Goal: Information Seeking & Learning: Learn about a topic

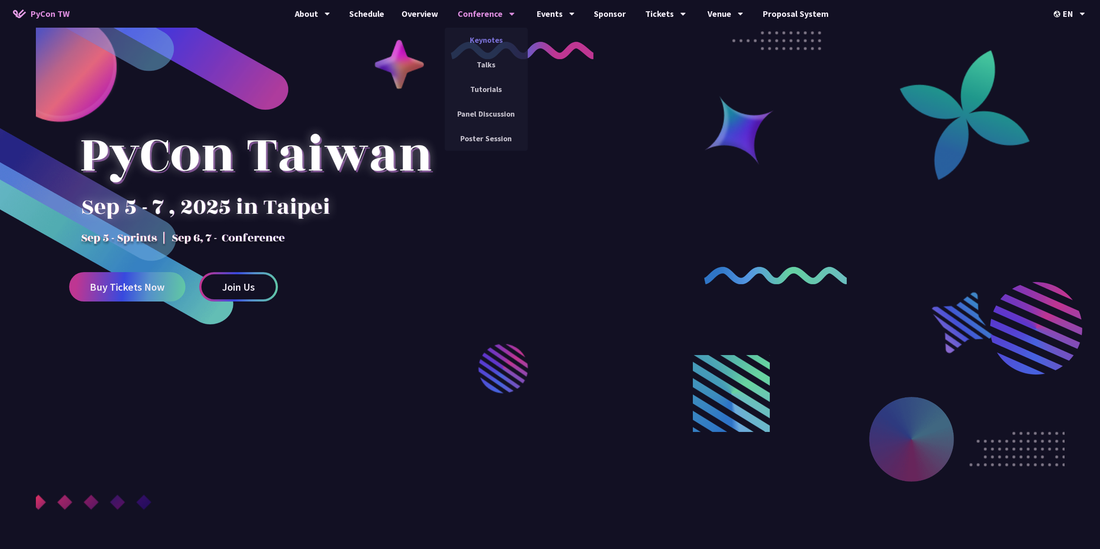
click at [495, 35] on link "Keynotes" at bounding box center [486, 40] width 83 height 20
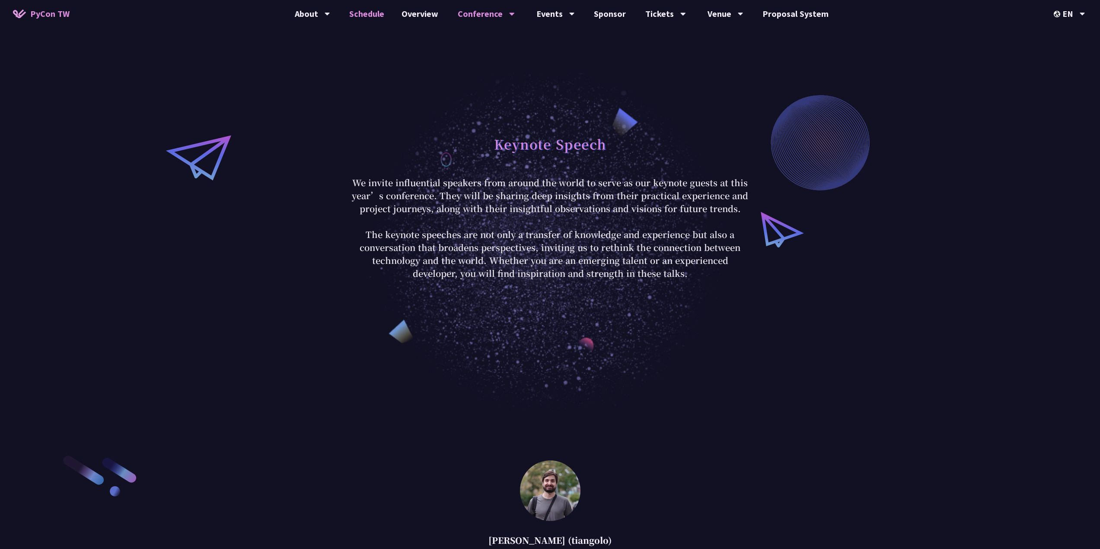
click at [374, 17] on link "Schedule" at bounding box center [367, 14] width 52 height 28
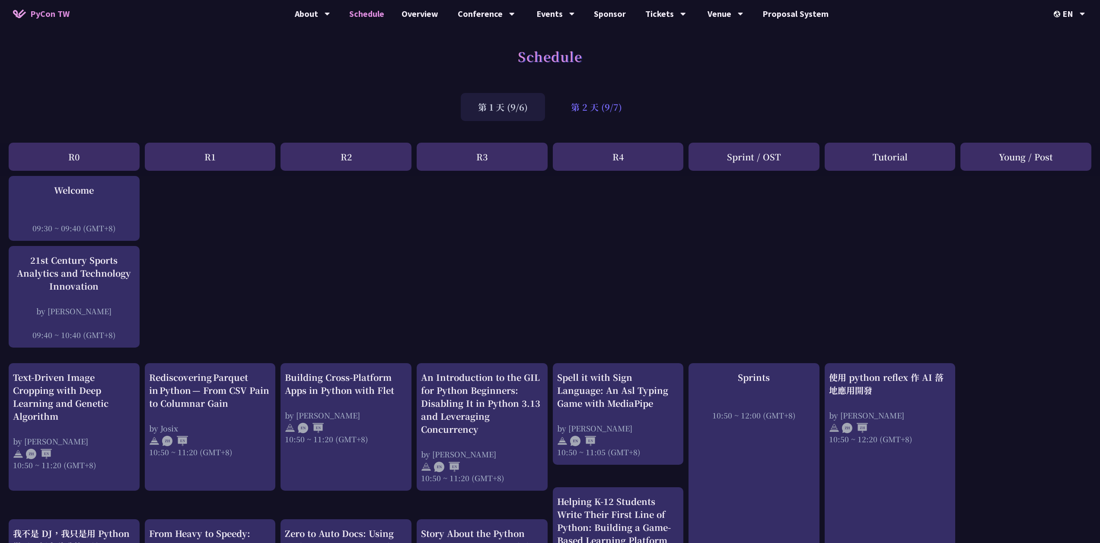
click at [594, 107] on div "第 2 天 (9/7)" at bounding box center [597, 107] width 86 height 28
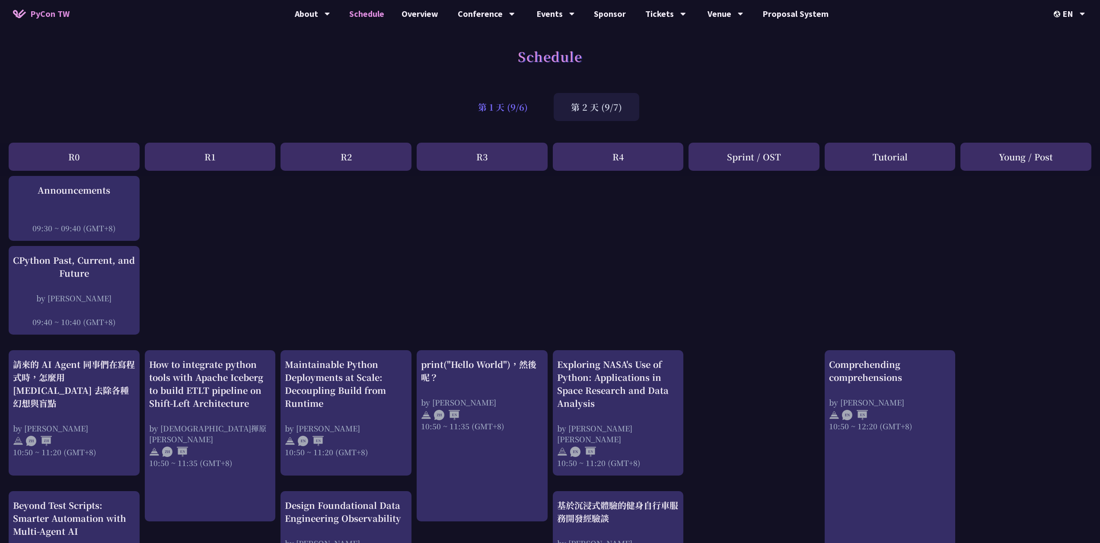
click at [476, 115] on div "第 1 天 (9/6)" at bounding box center [503, 107] width 84 height 28
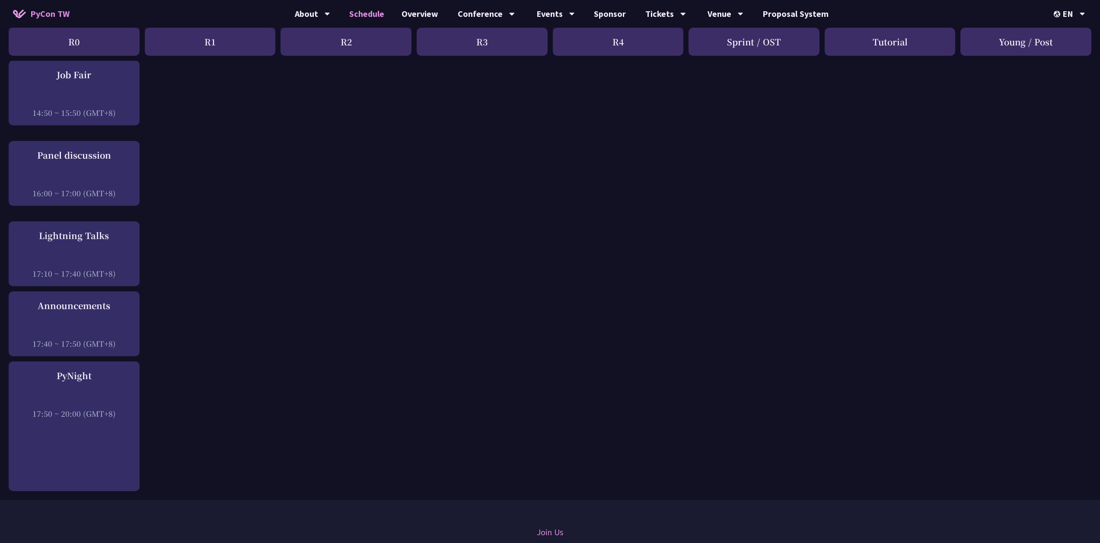
scroll to position [994, 0]
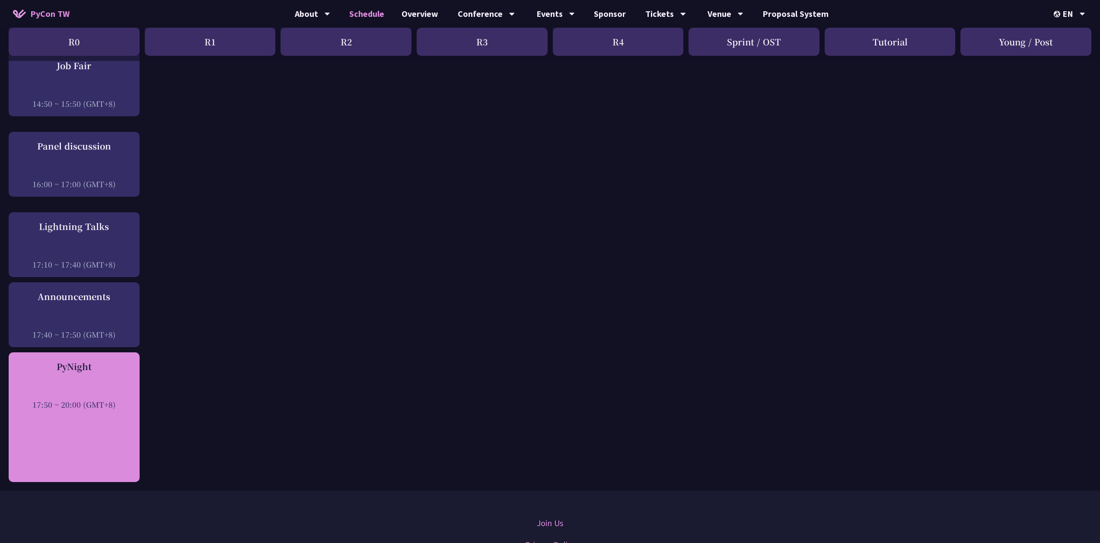
click at [104, 399] on div "17:50 ~ 20:00 (GMT+8)" at bounding box center [74, 404] width 122 height 11
click at [84, 360] on div "PyNight" at bounding box center [74, 366] width 122 height 13
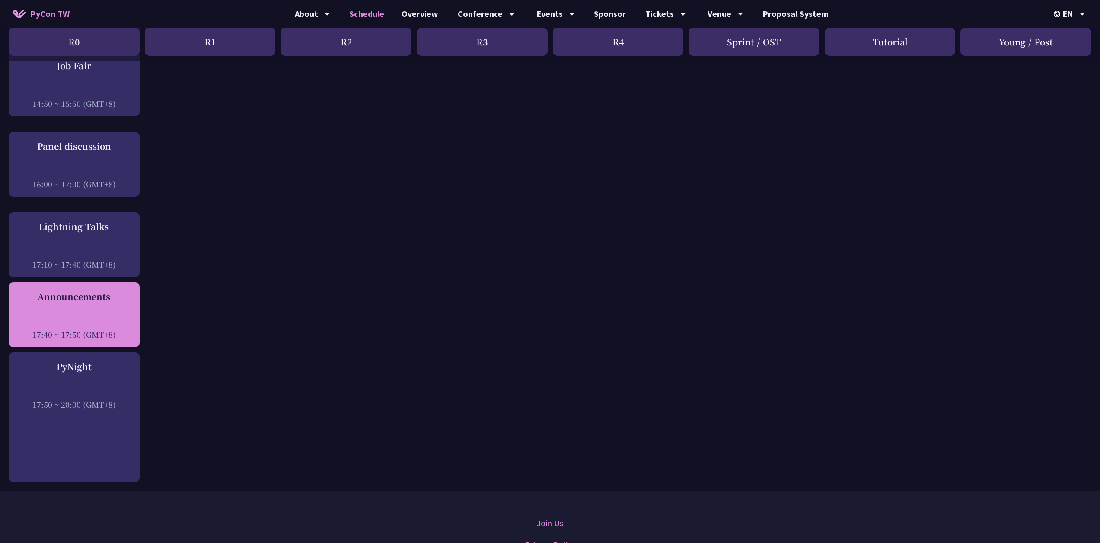
click at [100, 316] on div at bounding box center [74, 322] width 122 height 13
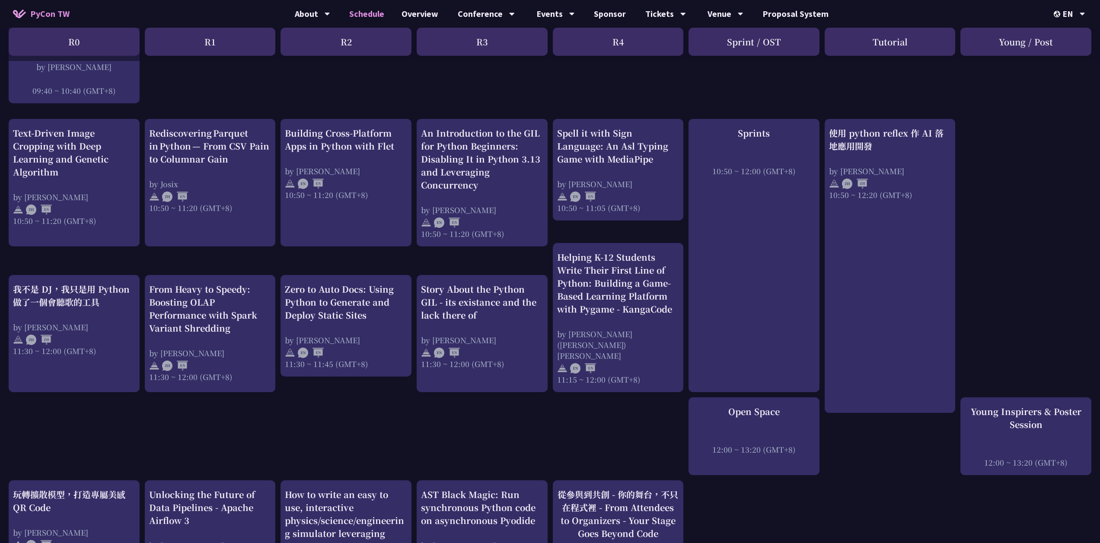
scroll to position [0, 0]
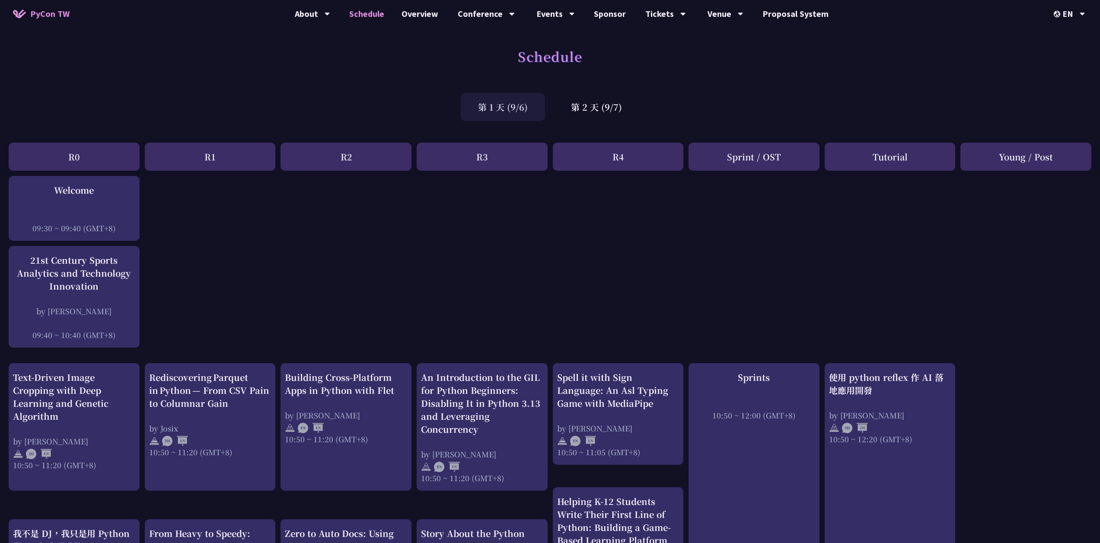
click at [502, 162] on div "R3" at bounding box center [482, 157] width 131 height 28
click at [595, 153] on div "R4" at bounding box center [618, 157] width 131 height 28
click at [588, 101] on div "第 2 天 (9/7)" at bounding box center [597, 107] width 86 height 28
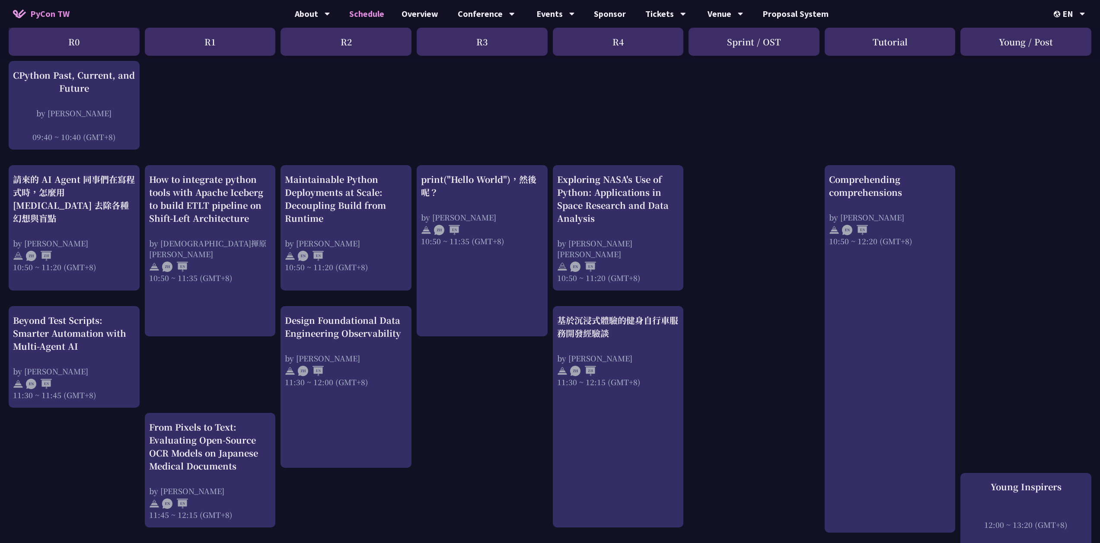
scroll to position [43, 0]
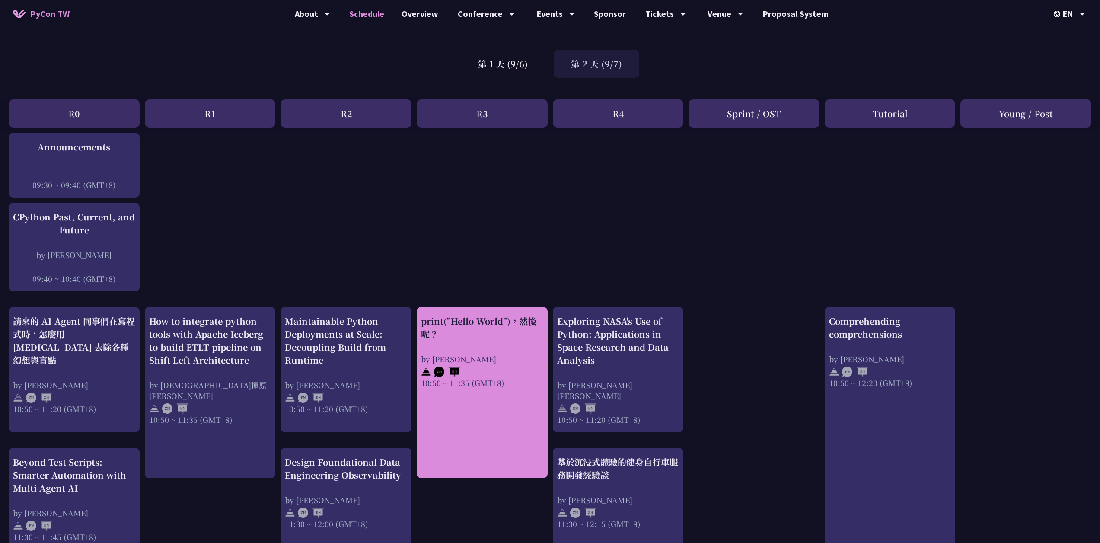
click at [515, 339] on div "print("Hello World")，然後呢？" at bounding box center [482, 328] width 122 height 26
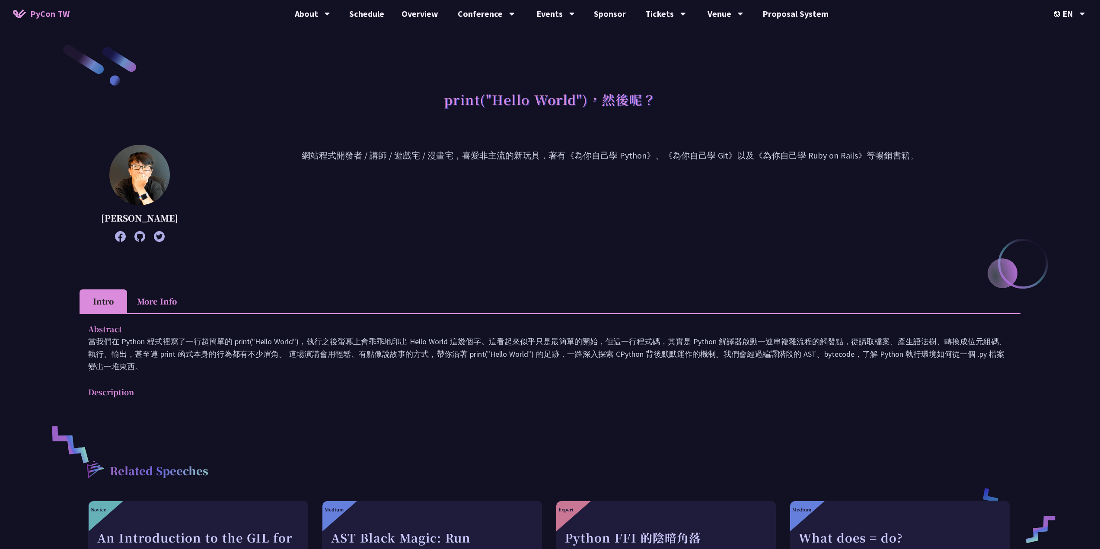
click at [147, 301] on li "More Info" at bounding box center [157, 302] width 60 height 24
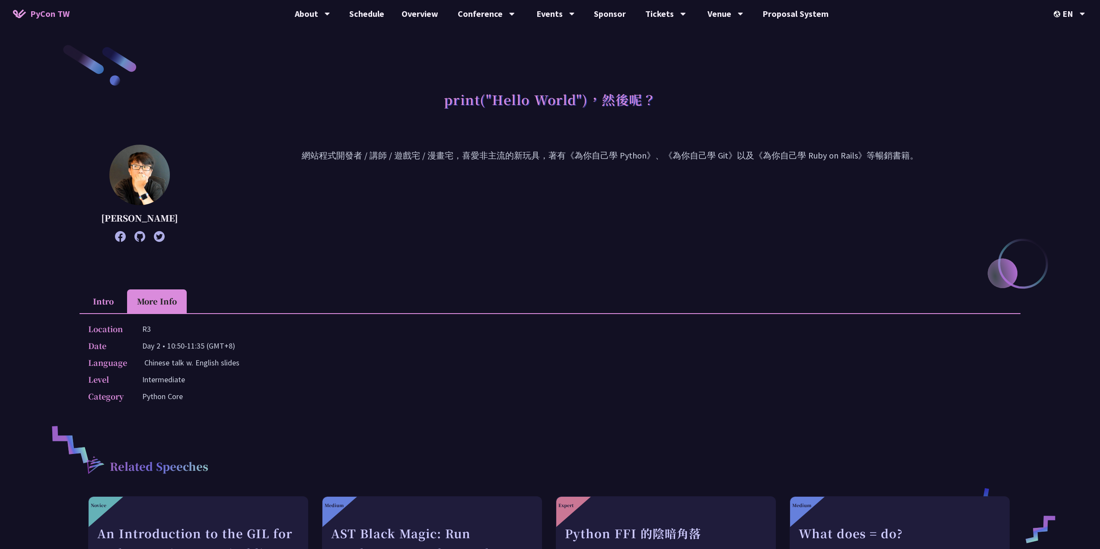
click at [98, 302] on li "Intro" at bounding box center [104, 302] width 48 height 24
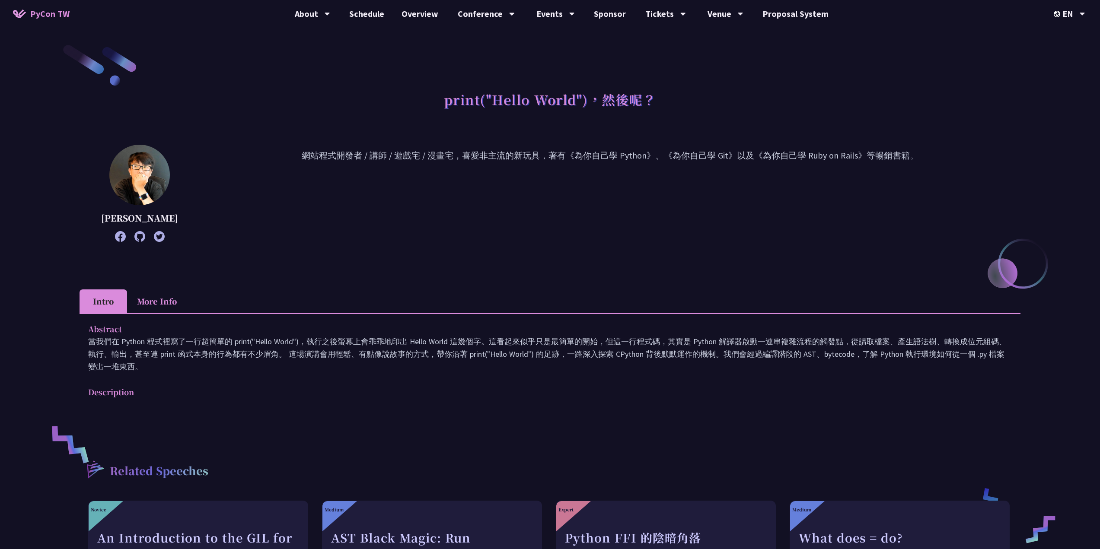
click at [280, 319] on div "Abstract 當我們在 Python 程式裡寫了一行超簡單的 print("Hello World")，執行之後螢幕上會乖乖地印出 Hello World…" at bounding box center [550, 366] width 941 height 107
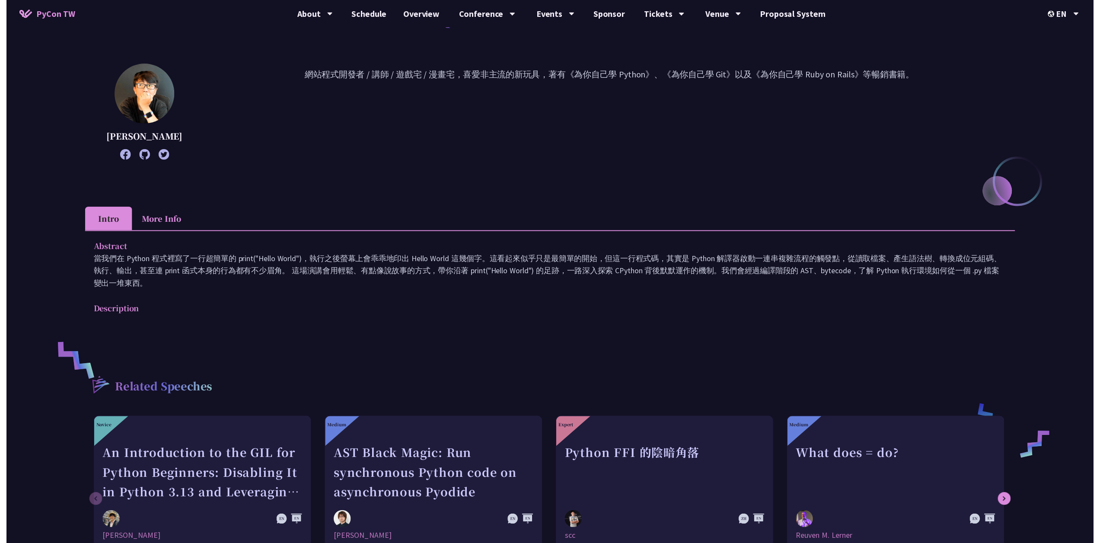
scroll to position [43, 0]
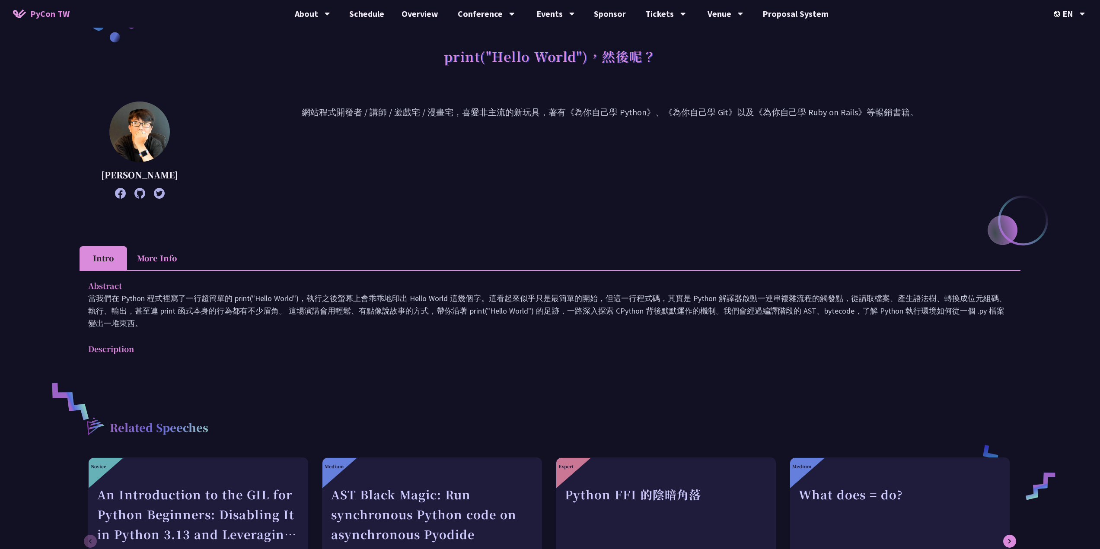
click at [155, 250] on li "More Info" at bounding box center [157, 258] width 60 height 24
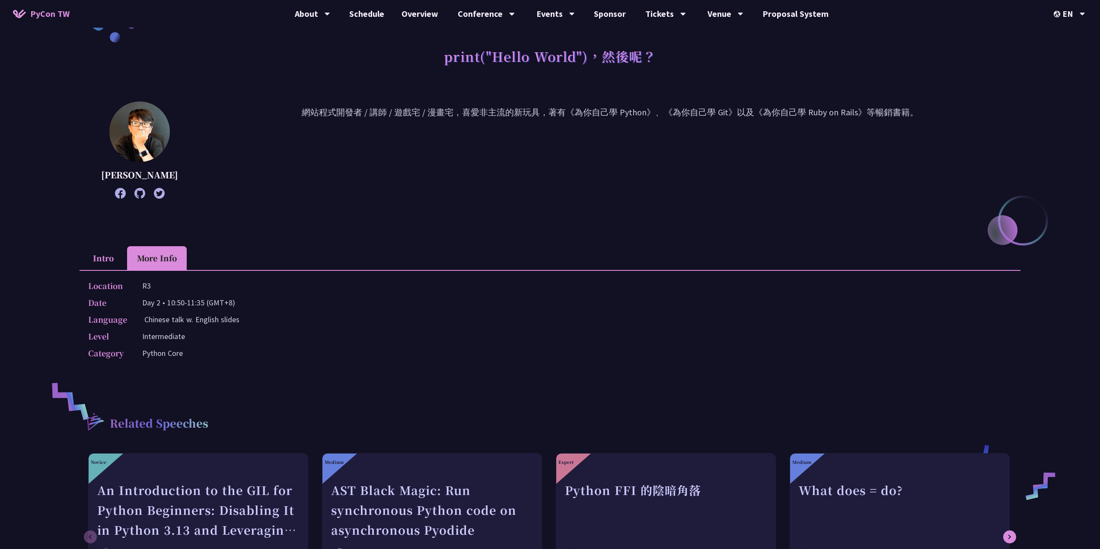
click at [99, 255] on li "Intro" at bounding box center [104, 258] width 48 height 24
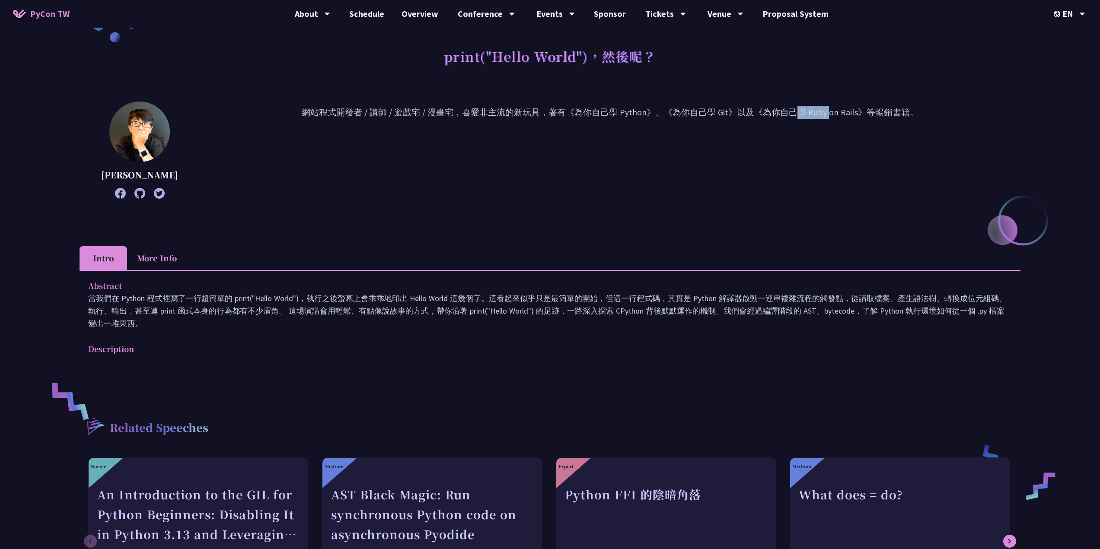
drag, startPoint x: 659, startPoint y: 111, endPoint x: 709, endPoint y: 108, distance: 49.4
click at [709, 108] on p "網站程式開發者 / 講師 / 遊戲宅 / 漫畫宅，喜愛非主流的新玩具，著有《為你自己學 Python》、《為你自己學 Git》以及《為你自己學 Ruby on…" at bounding box center [610, 150] width 821 height 89
click at [591, 176] on p "網站程式開發者 / 講師 / 遊戲宅 / 漫畫宅，喜愛非主流的新玩具，著有《為你自己學 Python》、《為你自己學 Git》以及《為你自己學 Ruby on…" at bounding box center [610, 150] width 821 height 89
click at [181, 293] on p "當我們在 Python 程式裡寫了一行超簡單的 print("Hello World")，執行之後螢幕上會乖乖地印出 Hello World 這幾個字。這看起…" at bounding box center [550, 311] width 924 height 38
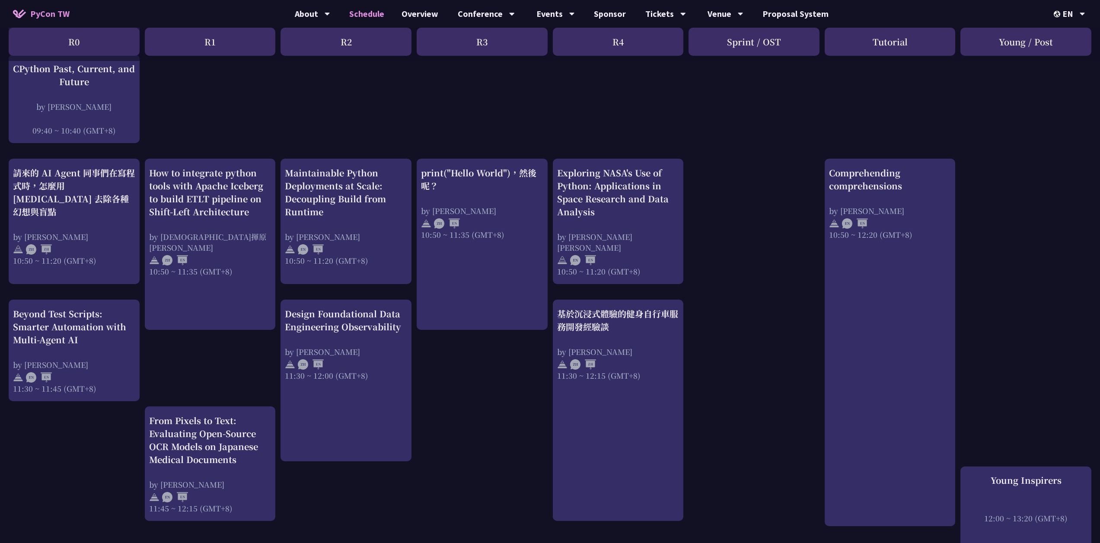
scroll to position [216, 0]
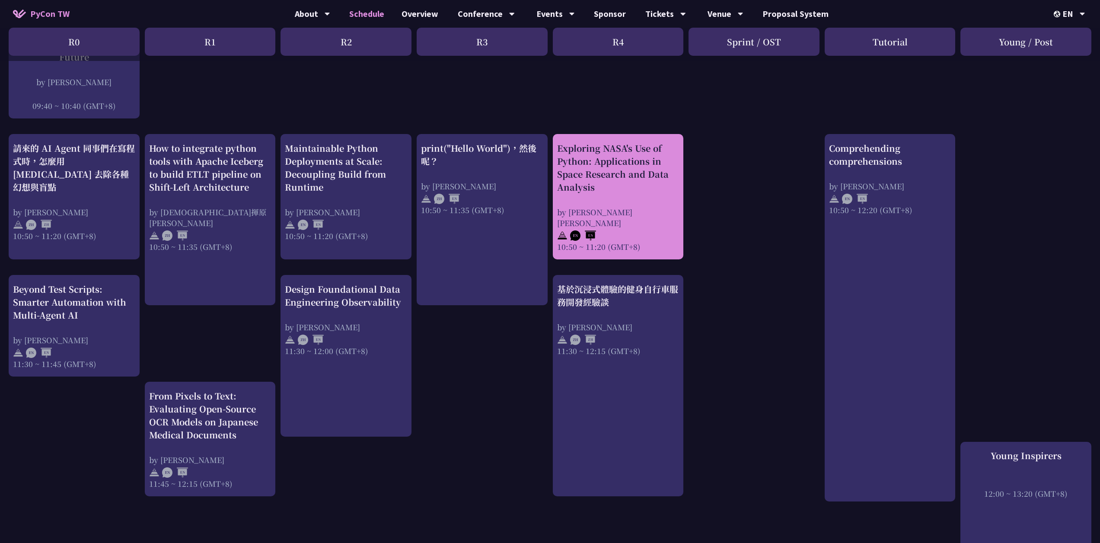
click at [632, 154] on div "Exploring NASA's Use of Python: Applications in Space Research and Data Analysis" at bounding box center [618, 168] width 122 height 52
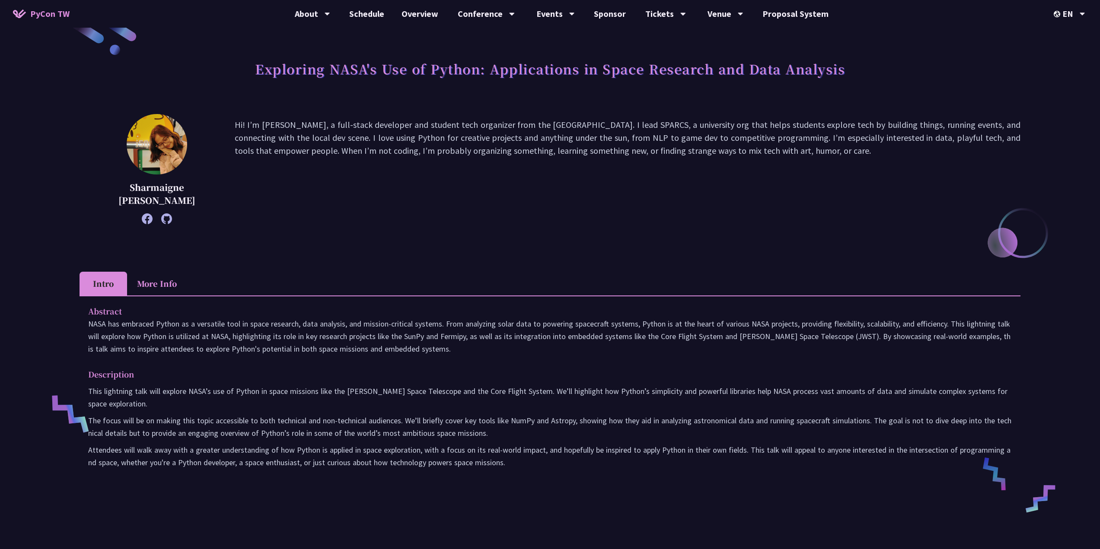
scroll to position [43, 0]
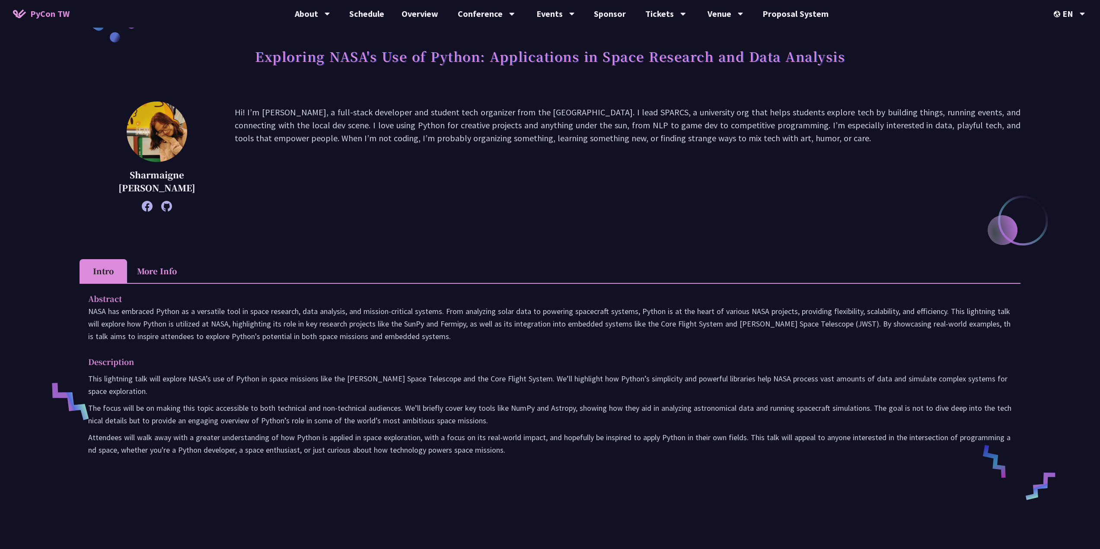
drag, startPoint x: 229, startPoint y: 117, endPoint x: 762, endPoint y: 137, distance: 533.0
click at [762, 137] on div "[PERSON_NAME] [PERSON_NAME] Hi! I’m [PERSON_NAME], a full-stack developer and s…" at bounding box center [550, 157] width 941 height 110
click at [762, 137] on p "Hi! I’m [PERSON_NAME], a full-stack developer and student tech organizer from t…" at bounding box center [628, 157] width 786 height 102
drag, startPoint x: 86, startPoint y: 315, endPoint x: 455, endPoint y: 332, distance: 369.2
click at [455, 332] on div "Abstract NASA has embraced Python as a versatile tool in space research, data a…" at bounding box center [550, 380] width 941 height 195
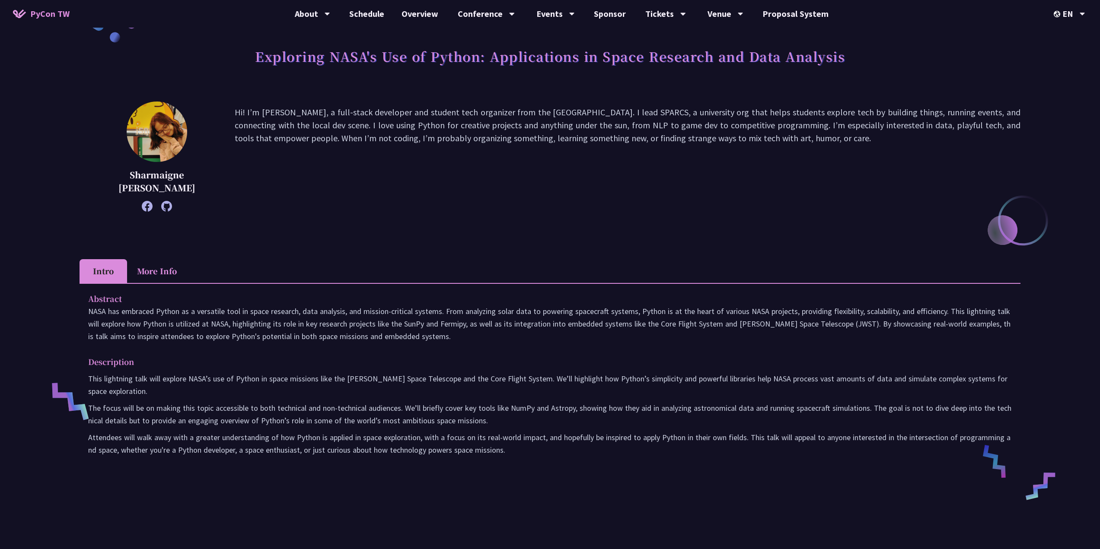
click at [455, 332] on p "NASA has embraced Python as a versatile tool in space research, data analysis, …" at bounding box center [550, 324] width 924 height 38
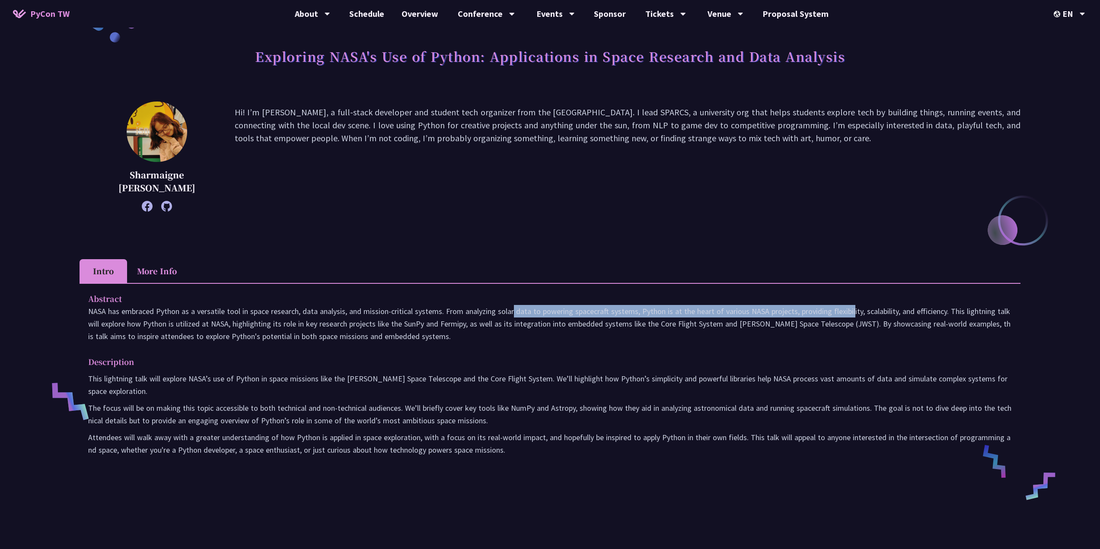
drag, startPoint x: 441, startPoint y: 311, endPoint x: 789, endPoint y: 307, distance: 347.2
click at [789, 307] on p "NASA has embraced Python as a versatile tool in space research, data analysis, …" at bounding box center [550, 324] width 924 height 38
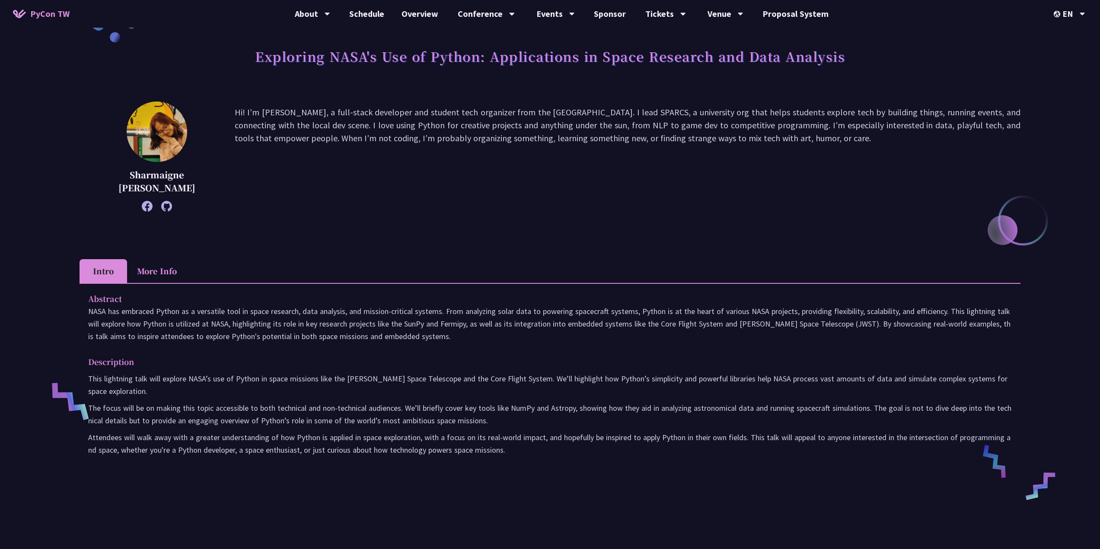
click at [731, 352] on div "Abstract NASA has embraced Python as a versatile tool in space research, data a…" at bounding box center [550, 380] width 941 height 195
drag, startPoint x: 630, startPoint y: 311, endPoint x: 861, endPoint y: 310, distance: 231.3
click at [861, 310] on p "NASA has embraced Python as a versatile tool in space research, data analysis, …" at bounding box center [550, 324] width 924 height 38
click at [837, 348] on div "Abstract NASA has embraced Python as a versatile tool in space research, data a…" at bounding box center [550, 380] width 941 height 195
drag, startPoint x: 736, startPoint y: 325, endPoint x: 856, endPoint y: 323, distance: 120.2
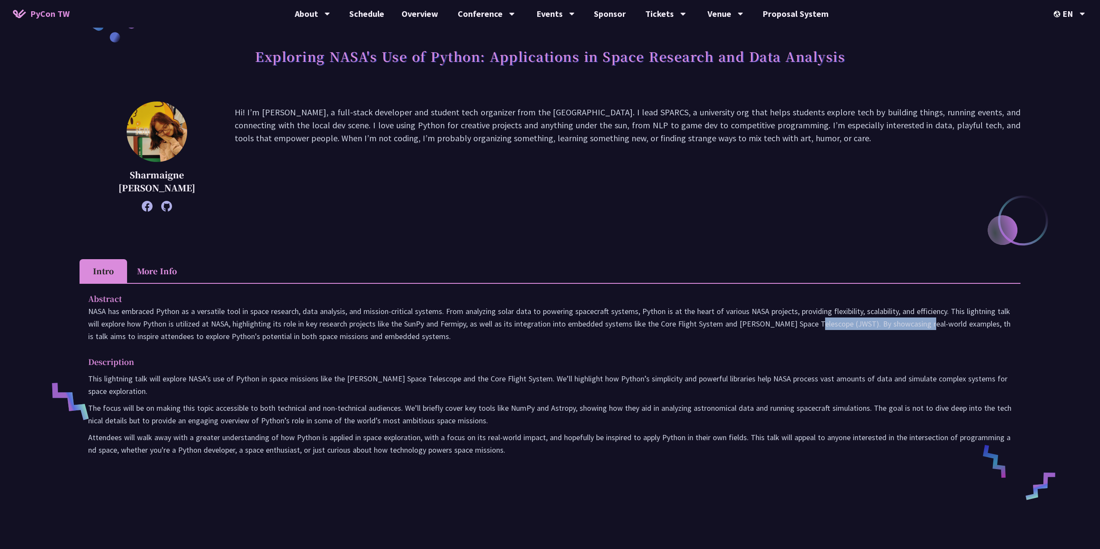
click at [856, 323] on p "NASA has embraced Python as a versatile tool in space research, data analysis, …" at bounding box center [550, 324] width 924 height 38
click at [860, 330] on p "NASA has embraced Python as a versatile tool in space research, data analysis, …" at bounding box center [550, 324] width 924 height 38
click at [863, 325] on p "NASA has embraced Python as a versatile tool in space research, data analysis, …" at bounding box center [550, 324] width 924 height 38
click at [863, 335] on p "NASA has embraced Python as a versatile tool in space research, data analysis, …" at bounding box center [550, 324] width 924 height 38
click at [740, 321] on p "NASA has embraced Python as a versatile tool in space research, data analysis, …" at bounding box center [550, 324] width 924 height 38
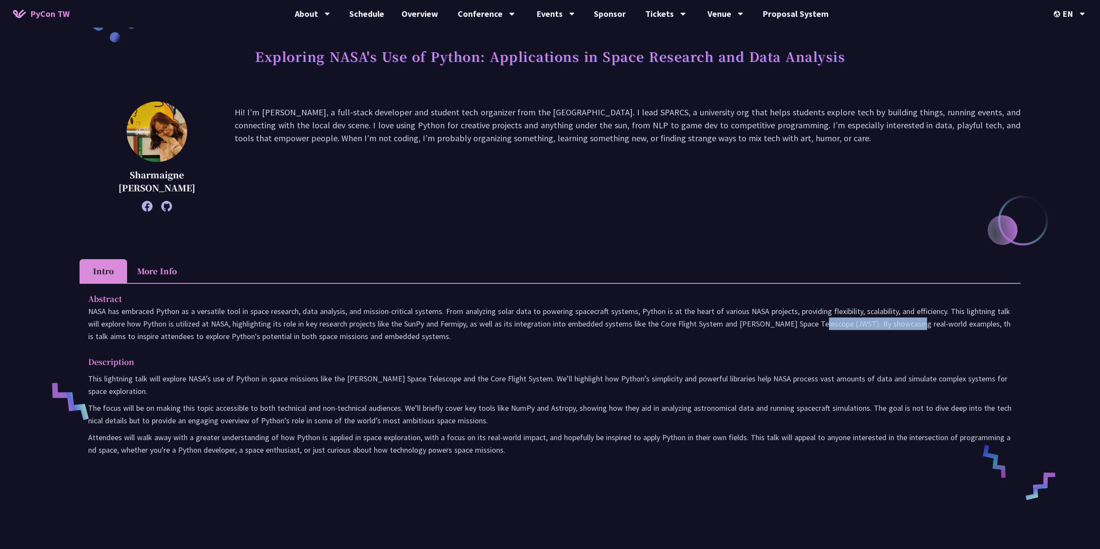
drag, startPoint x: 738, startPoint y: 323, endPoint x: 842, endPoint y: 328, distance: 103.8
click at [842, 328] on p "NASA has embraced Python as a versatile tool in space research, data analysis, …" at bounding box center [550, 324] width 924 height 38
click at [841, 331] on p "NASA has embraced Python as a versatile tool in space research, data analysis, …" at bounding box center [550, 324] width 924 height 38
drag, startPoint x: 636, startPoint y: 349, endPoint x: 482, endPoint y: 327, distance: 155.1
click at [482, 327] on div "Abstract NASA has embraced Python as a versatile tool in space research, data a…" at bounding box center [550, 380] width 941 height 195
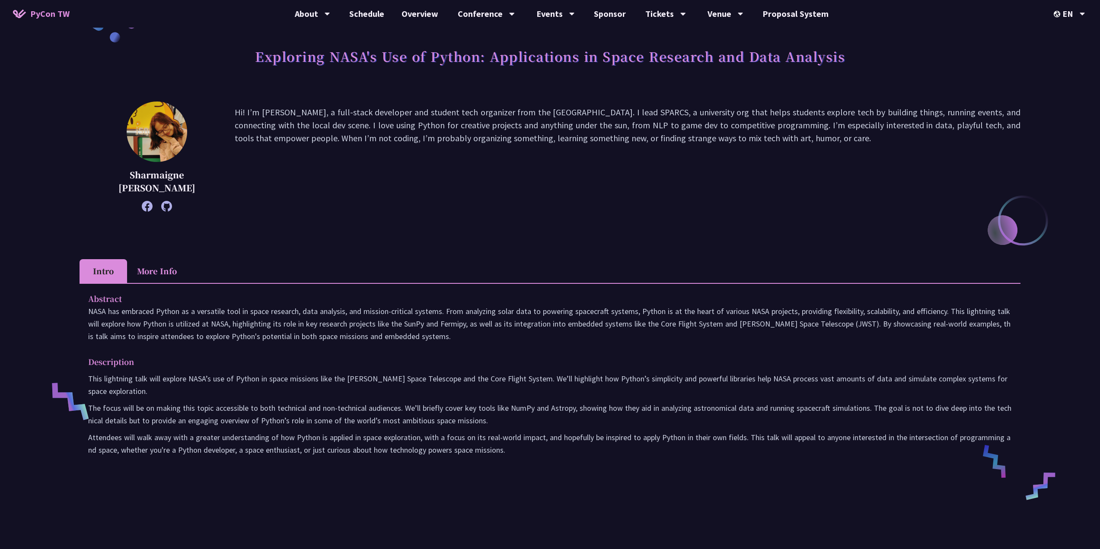
click at [478, 337] on p "NASA has embraced Python as a versatile tool in space research, data analysis, …" at bounding box center [550, 324] width 924 height 38
click at [514, 282] on ul "Intro More Info" at bounding box center [550, 271] width 941 height 24
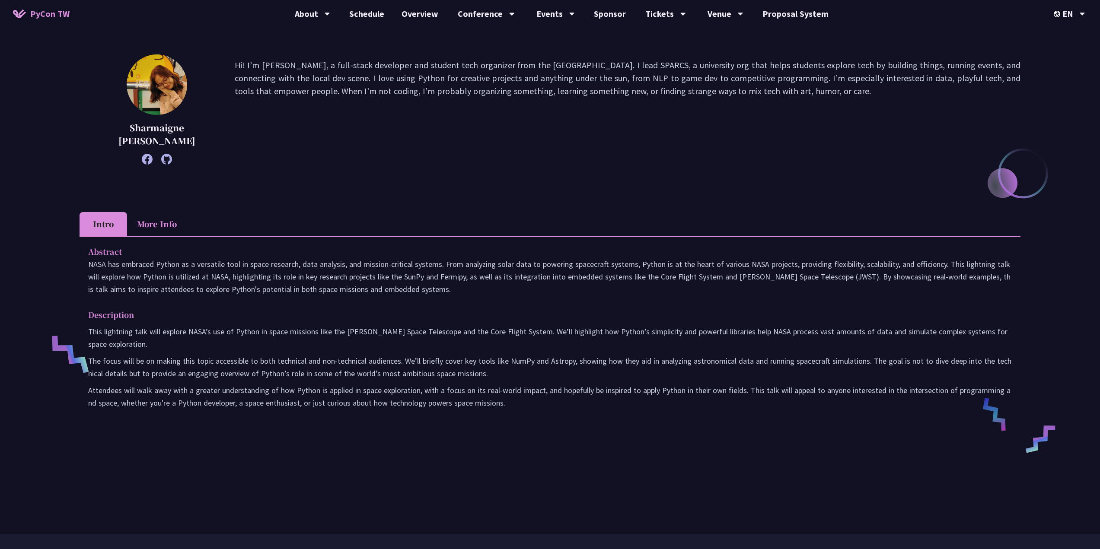
scroll to position [173, 0]
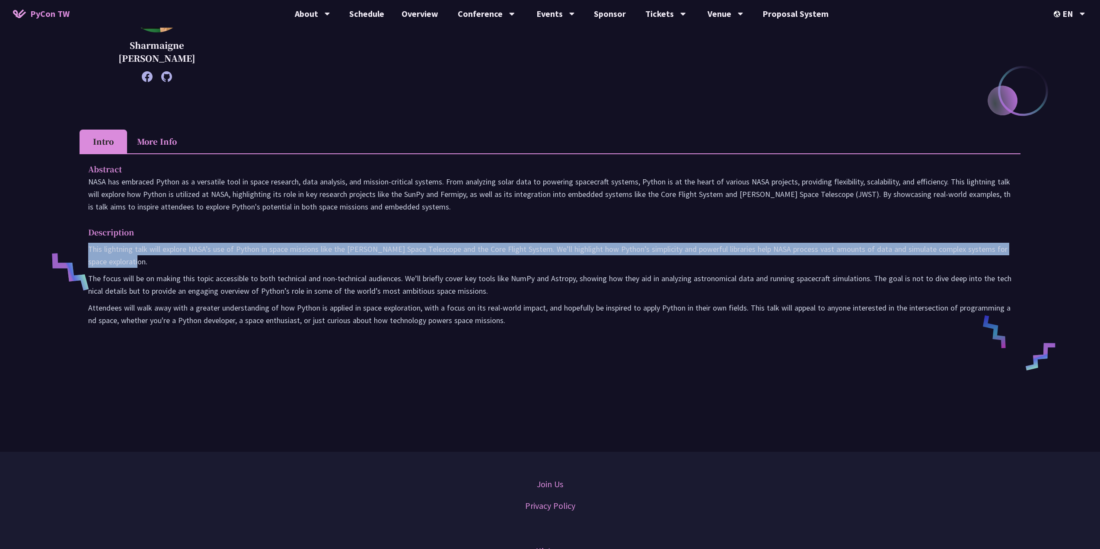
drag, startPoint x: 88, startPoint y: 250, endPoint x: 143, endPoint y: 262, distance: 56.6
click at [143, 262] on div "Abstract NASA has embraced Python as a versatile tool in space research, data a…" at bounding box center [550, 250] width 941 height 195
click at [140, 266] on p "This lightning talk will explore NASA’s use of Python in space missions like th…" at bounding box center [550, 255] width 924 height 25
drag, startPoint x: 144, startPoint y: 259, endPoint x: 89, endPoint y: 246, distance: 55.6
click at [89, 246] on p "This lightning talk will explore NASA’s use of Python in space missions like th…" at bounding box center [550, 255] width 924 height 25
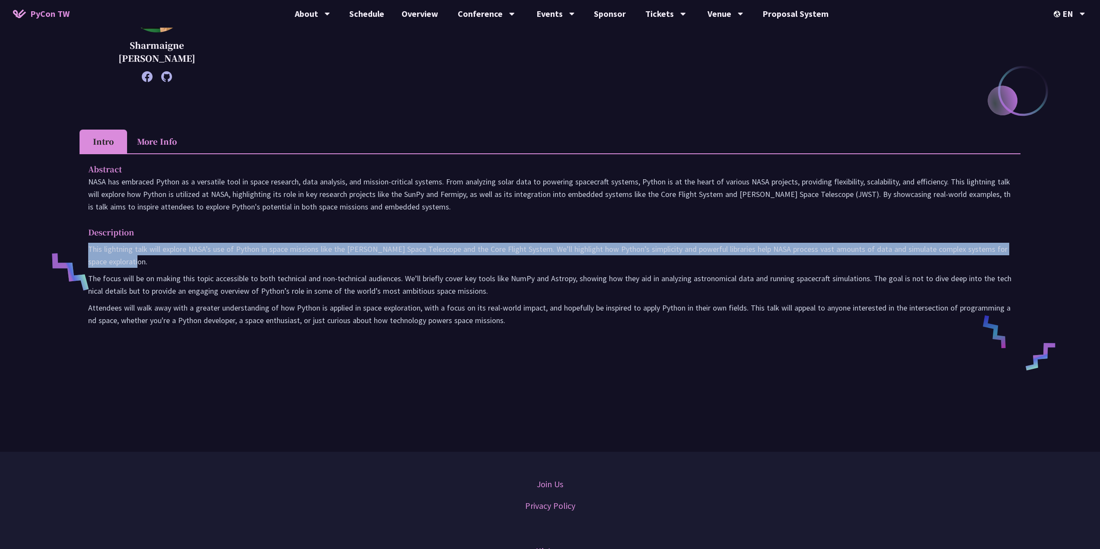
click at [90, 246] on p "This lightning talk will explore NASA’s use of Python in space missions like th…" at bounding box center [550, 255] width 924 height 25
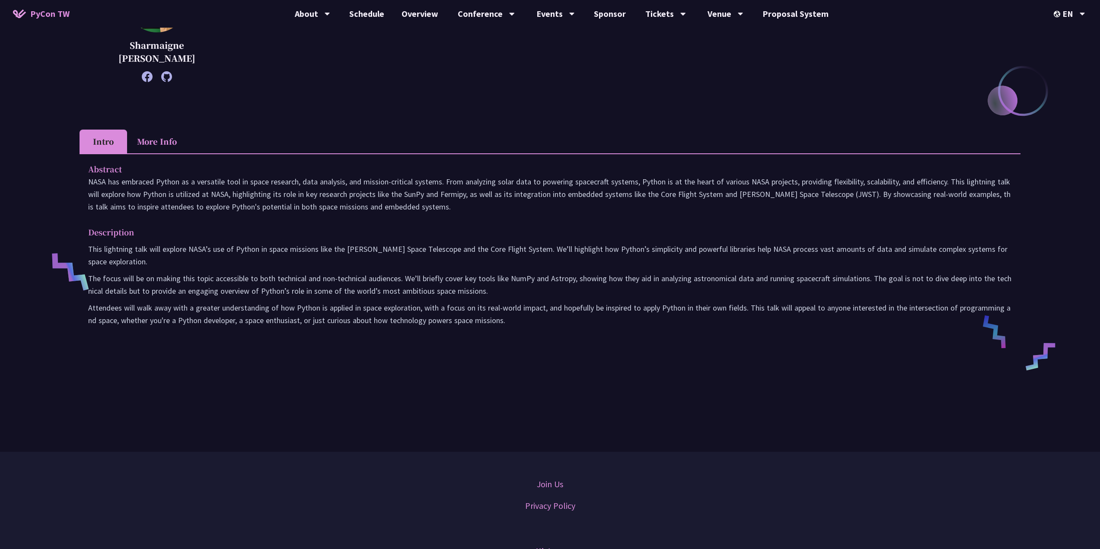
drag, startPoint x: 116, startPoint y: 263, endPoint x: 80, endPoint y: 246, distance: 39.4
click at [76, 244] on div "Exploring NASA's Use of Python: Applications in Space Research and Data Analysi…" at bounding box center [550, 139] width 1100 height 625
click at [86, 249] on div "Abstract NASA has embraced Python as a versatile tool in space research, data a…" at bounding box center [550, 250] width 941 height 195
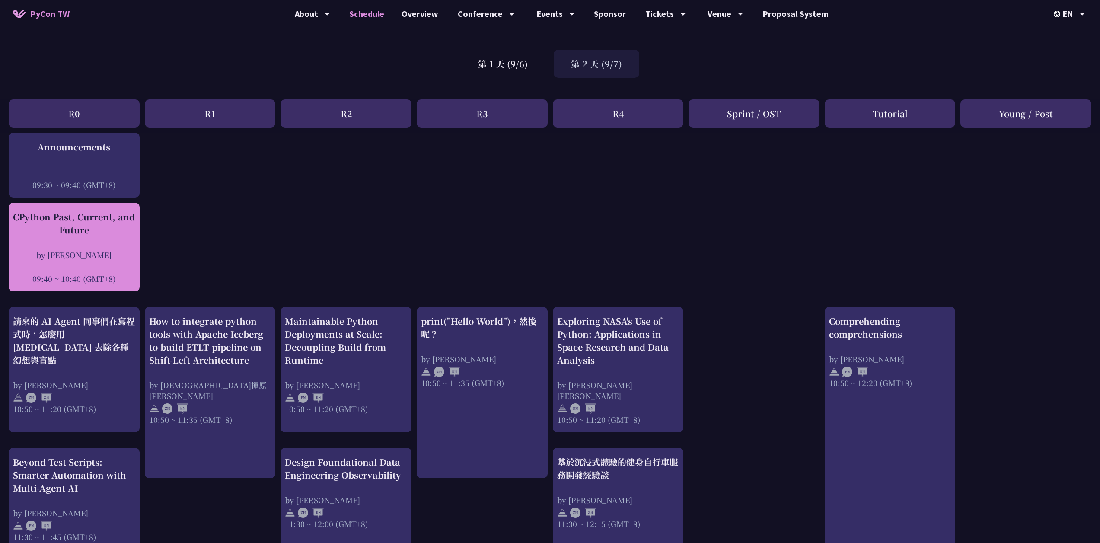
click at [78, 254] on div "by [PERSON_NAME]" at bounding box center [74, 254] width 122 height 11
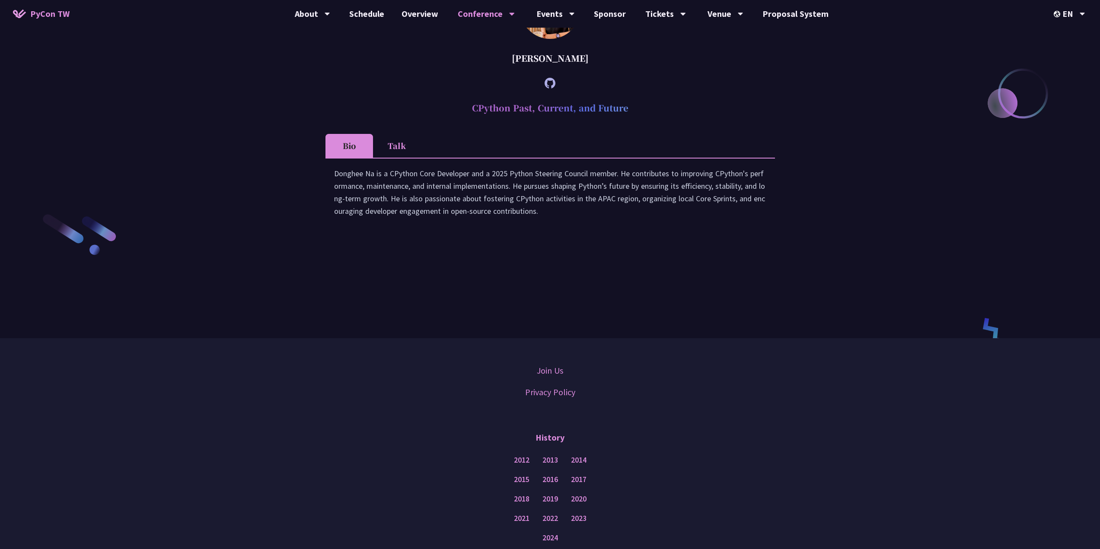
scroll to position [1358, 0]
drag, startPoint x: 329, startPoint y: 206, endPoint x: 581, endPoint y: 256, distance: 257.0
click at [581, 231] on div "Donghee Na is a CPython Core Developer and a 2025 Python Steering Council membe…" at bounding box center [551, 192] width 450 height 77
click at [542, 223] on div "Donghee Na is a CPython Core Developer and a 2025 Python Steering Council membe…" at bounding box center [550, 193] width 432 height 59
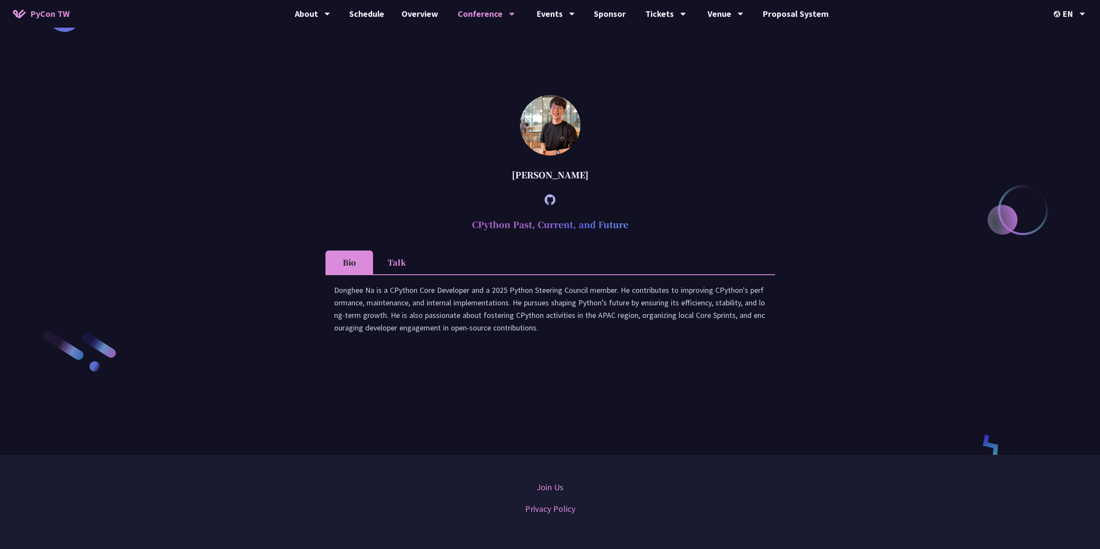
scroll to position [1228, 0]
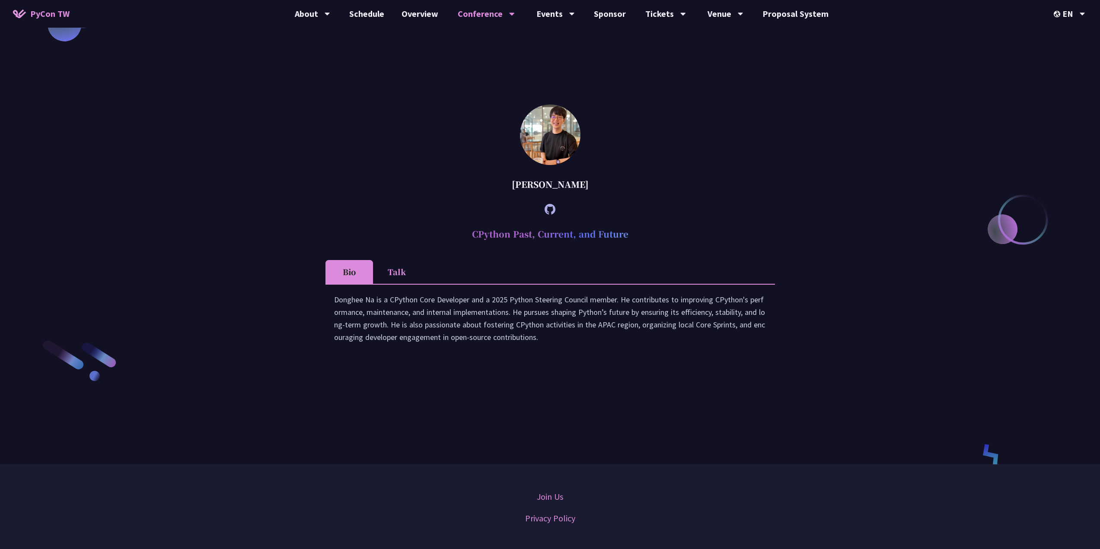
drag, startPoint x: 328, startPoint y: 339, endPoint x: 578, endPoint y: 370, distance: 252.7
click at [578, 361] on div "Donghee Na is a CPython Core Developer and a 2025 Python Steering Council membe…" at bounding box center [551, 322] width 450 height 77
click at [574, 352] on div "Donghee Na is a CPython Core Developer and a 2025 Python Steering Council membe…" at bounding box center [550, 323] width 432 height 59
click at [588, 352] on div "Donghee Na is a CPython Core Developer and a 2025 Python Steering Council membe…" at bounding box center [550, 323] width 432 height 59
drag, startPoint x: 592, startPoint y: 383, endPoint x: 307, endPoint y: 339, distance: 288.8
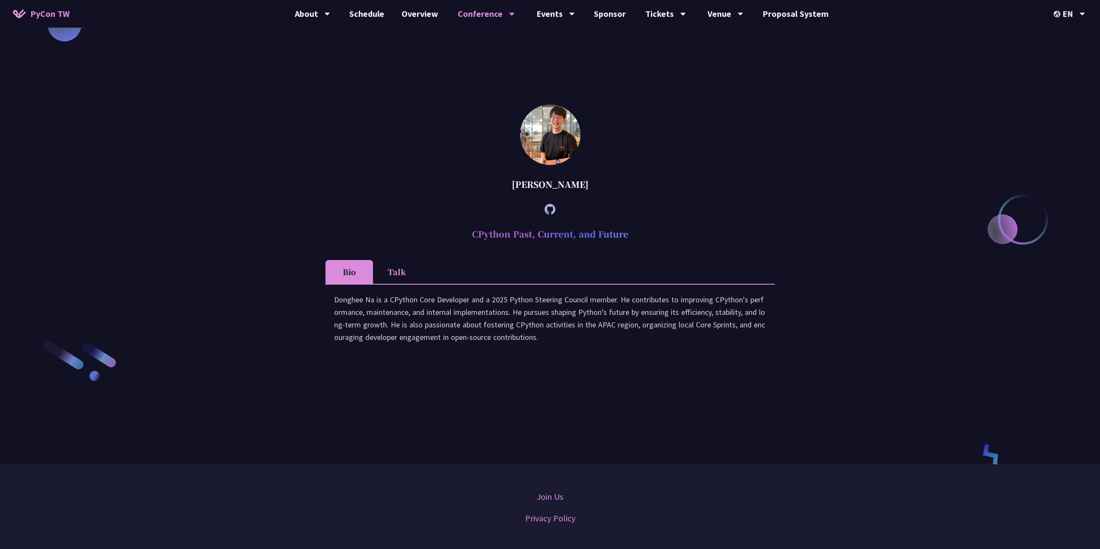
click at [377, 352] on div "Donghee Na is a CPython Core Developer and a 2025 Python Steering Council membe…" at bounding box center [550, 323] width 432 height 59
drag, startPoint x: 364, startPoint y: 350, endPoint x: 600, endPoint y: 350, distance: 236.0
click at [600, 350] on div "Donghee Na is a CPython Core Developer and a 2025 Python Steering Council membe…" at bounding box center [550, 323] width 432 height 59
click at [595, 352] on div "Donghee Na is a CPython Core Developer and a 2025 Python Steering Council membe…" at bounding box center [550, 323] width 432 height 59
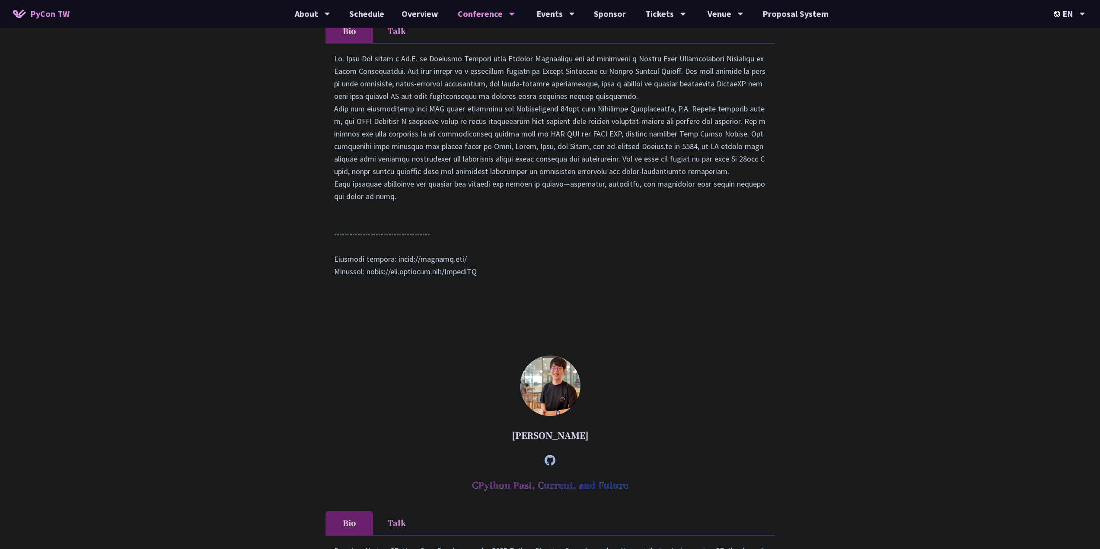
scroll to position [969, 0]
